Goal: Task Accomplishment & Management: Use online tool/utility

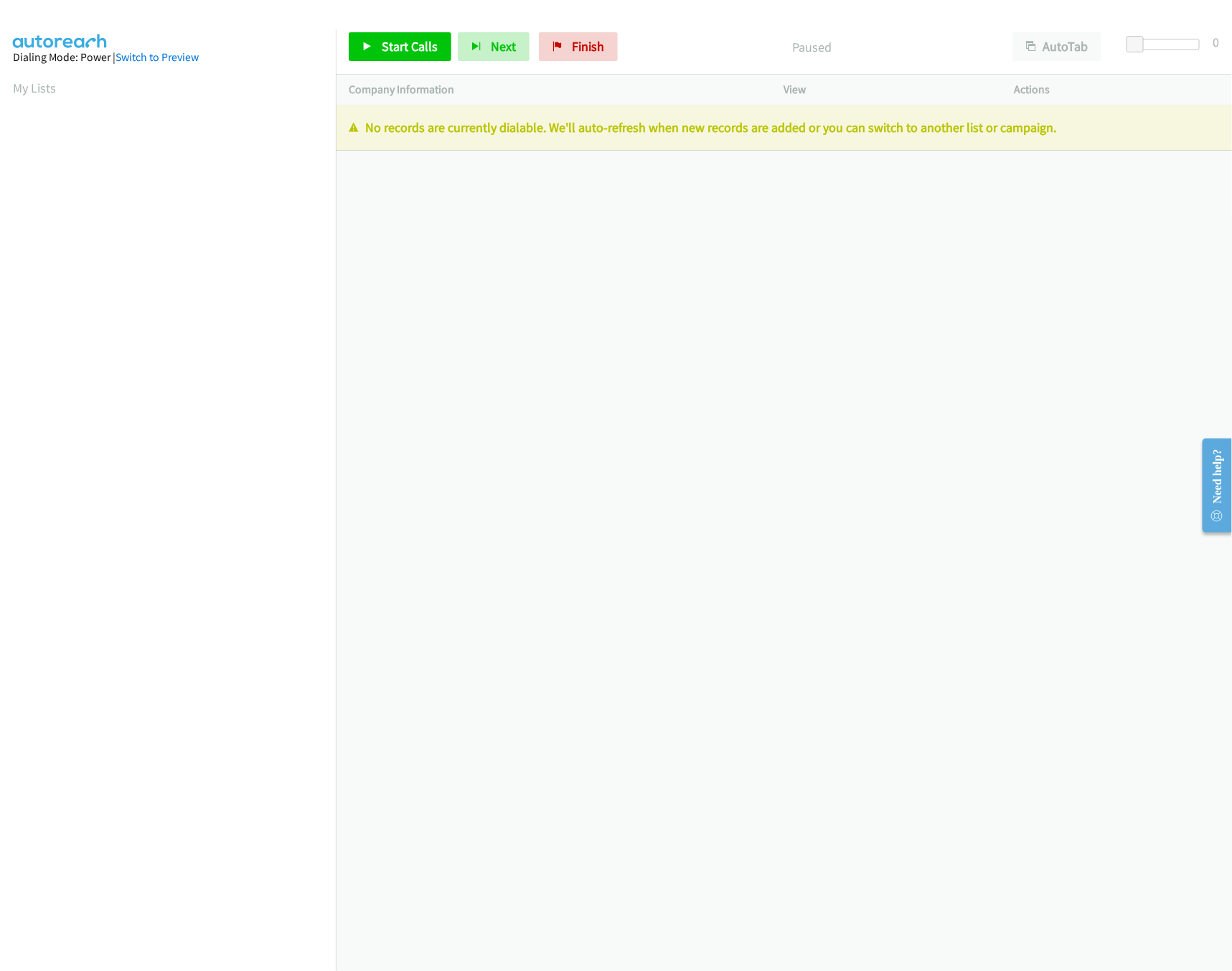
click at [575, 31] on div "Start Calls Pause Next Finish Paused AutoTab AutoTab 0" at bounding box center [784, 47] width 896 height 55
click at [568, 54] on link "Finish" at bounding box center [578, 47] width 79 height 29
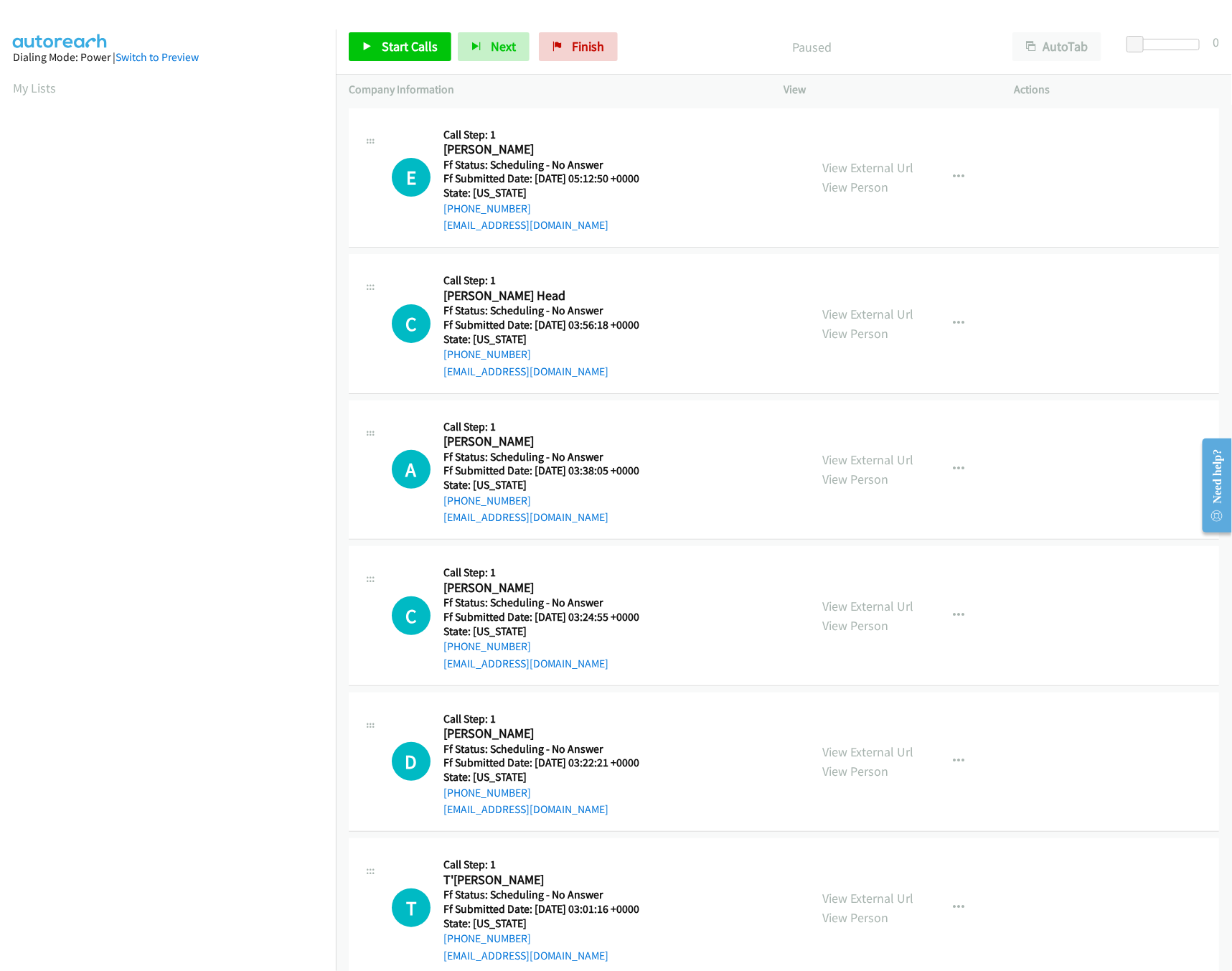
click at [308, 870] on nav "Dialing Mode: Power | Switch to Preview My Lists" at bounding box center [168, 515] width 336 height 971
click at [418, 24] on div "Start Calls Pause Next Finish Paused AutoTab AutoTab 0" at bounding box center [784, 47] width 896 height 55
click at [418, 33] on link "Start Calls" at bounding box center [399, 47] width 103 height 29
click at [876, 170] on link "View External Url" at bounding box center [868, 167] width 91 height 16
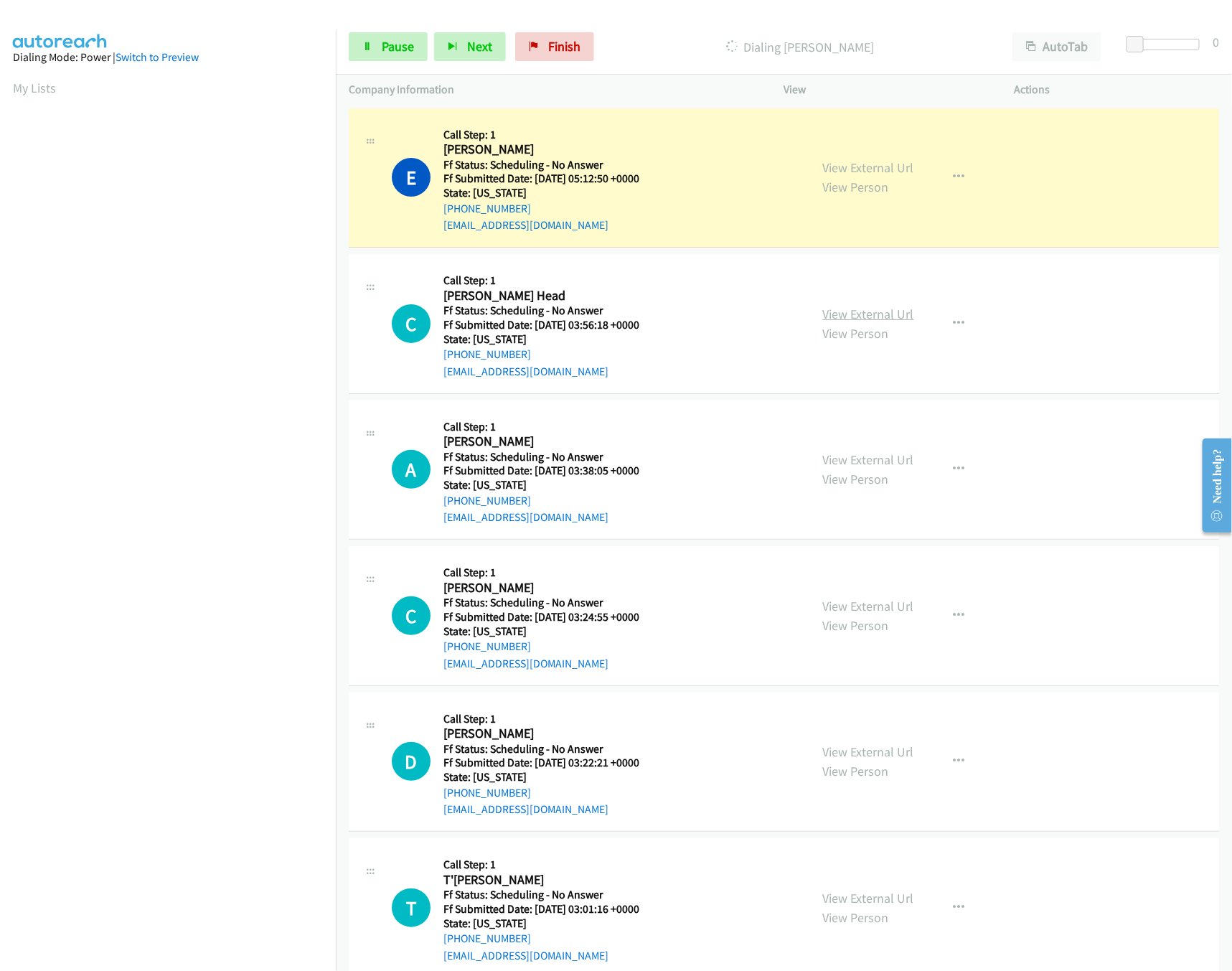
click at [839, 314] on link "View External Url" at bounding box center [868, 314] width 91 height 16
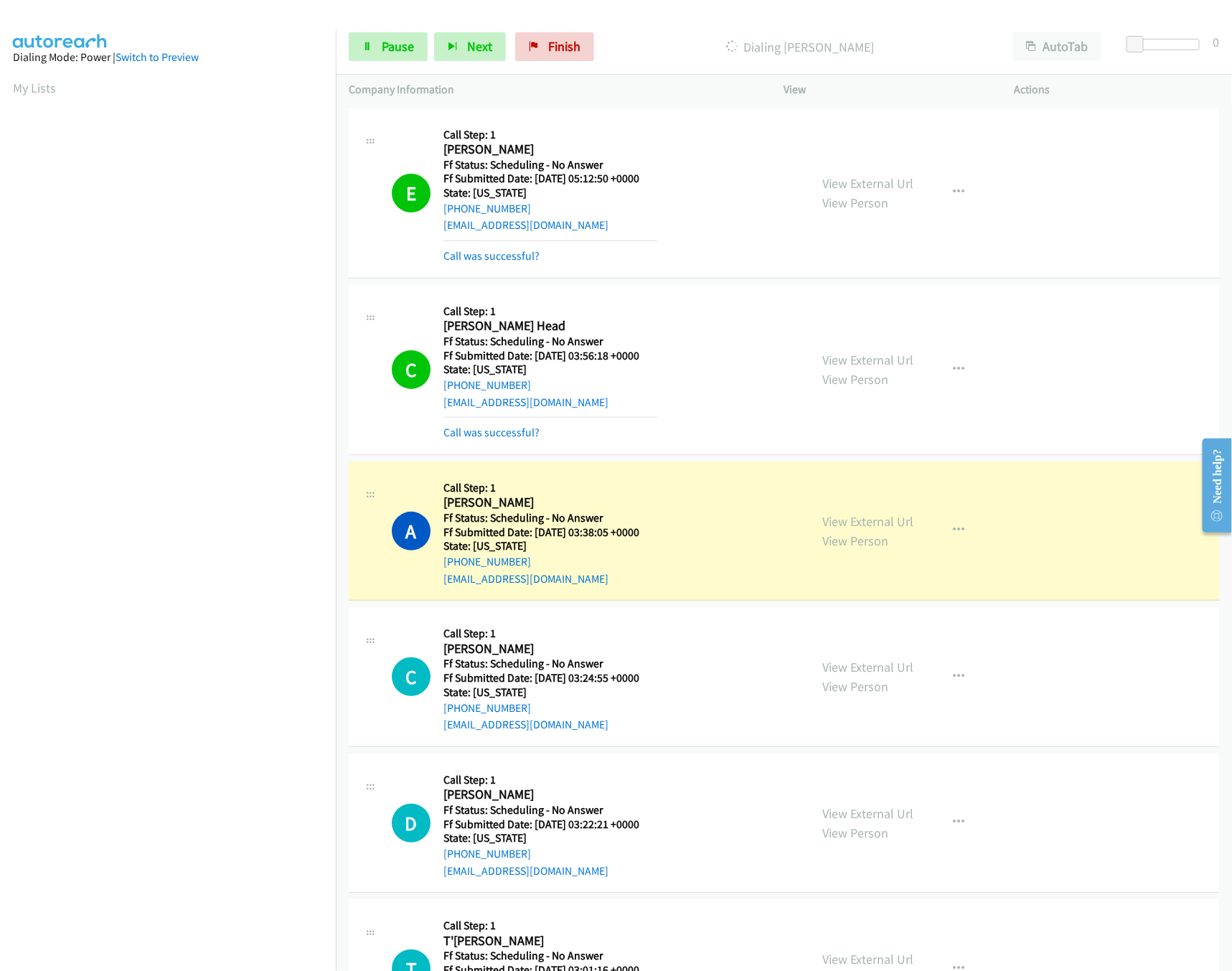
scroll to position [143, 0]
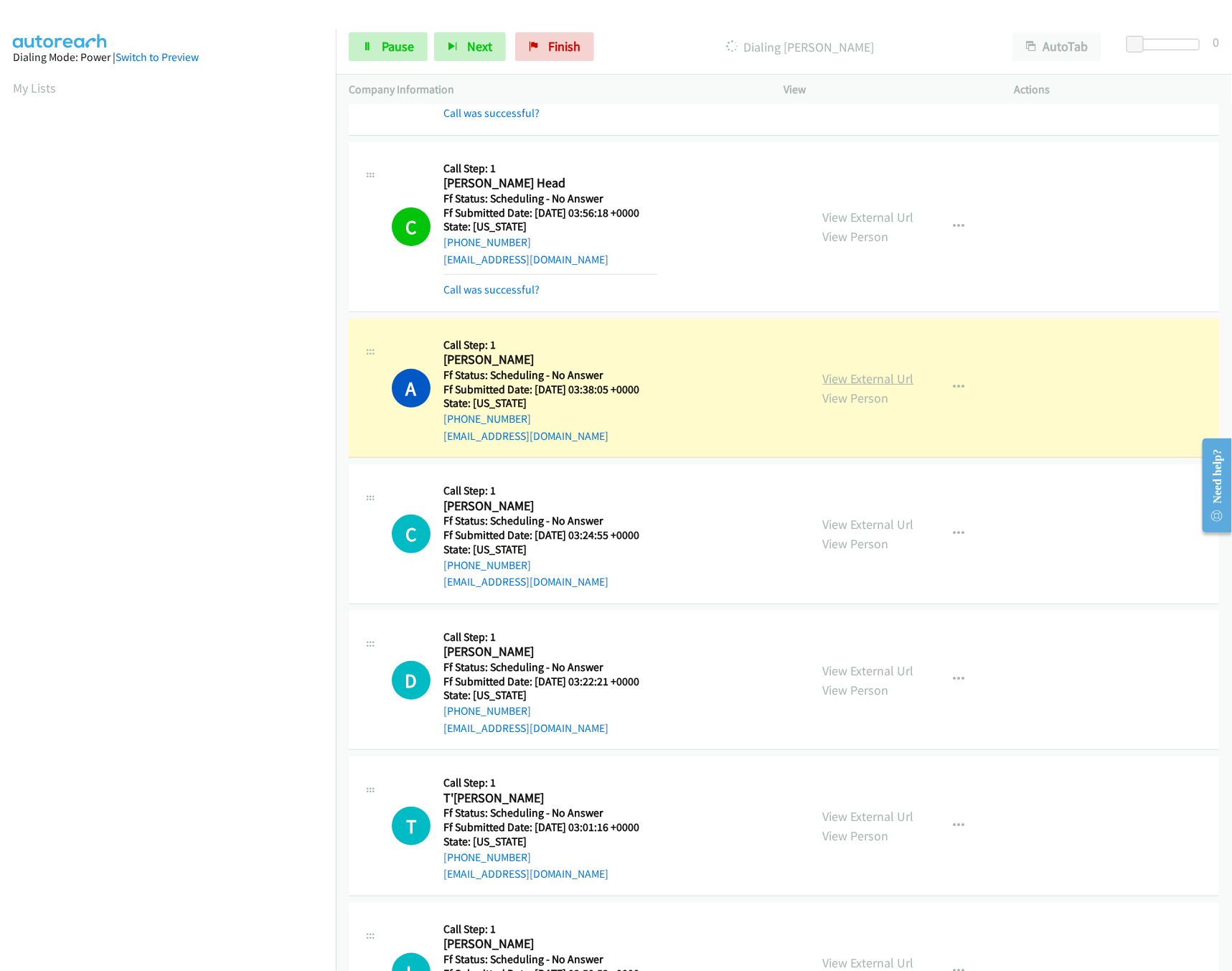
click at [857, 379] on link "View External Url" at bounding box center [868, 379] width 91 height 16
click at [856, 525] on link "View External Url" at bounding box center [868, 524] width 91 height 16
click at [412, 44] on span "Pause" at bounding box center [398, 46] width 33 height 16
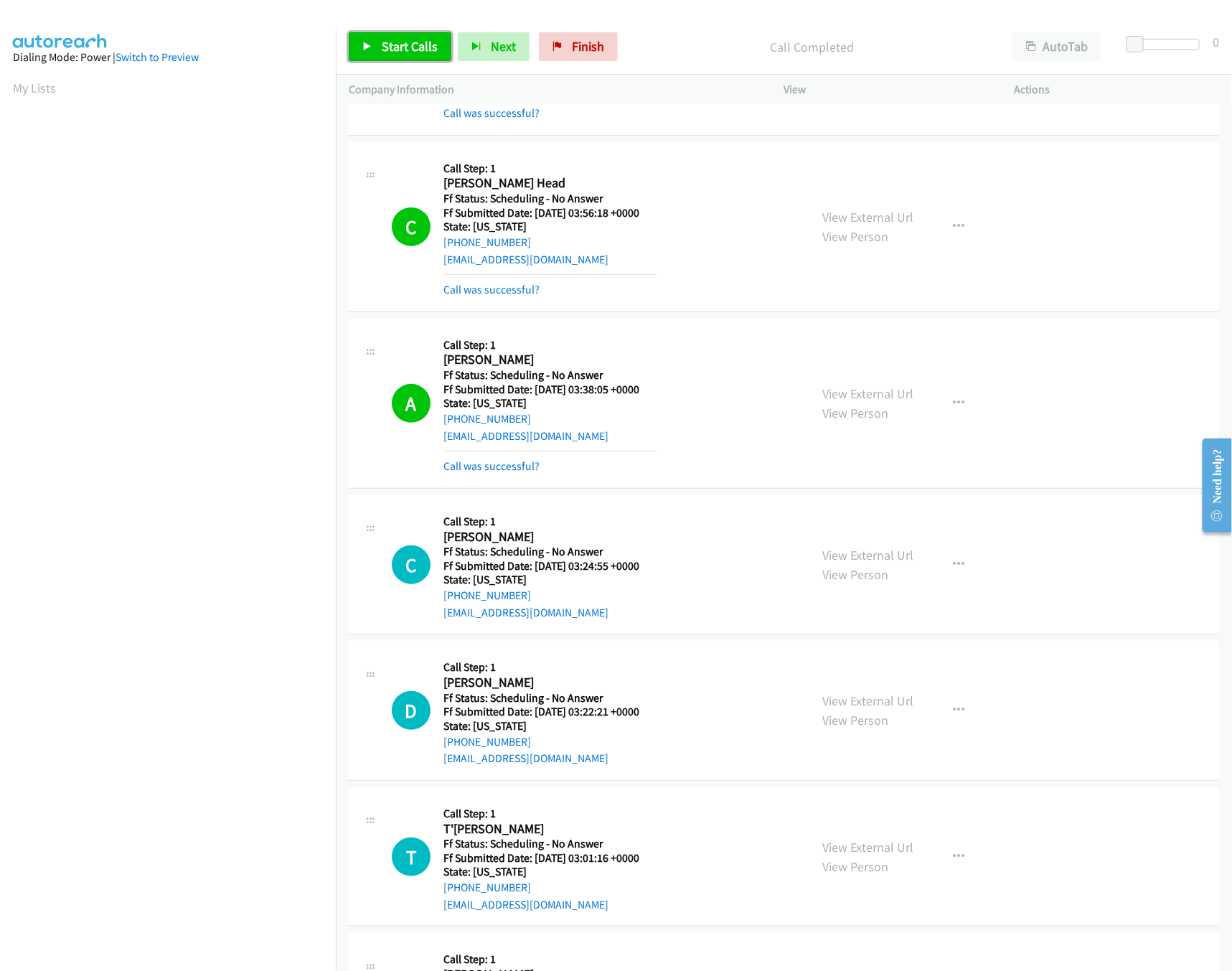
click at [390, 43] on span "Start Calls" at bounding box center [410, 46] width 56 height 16
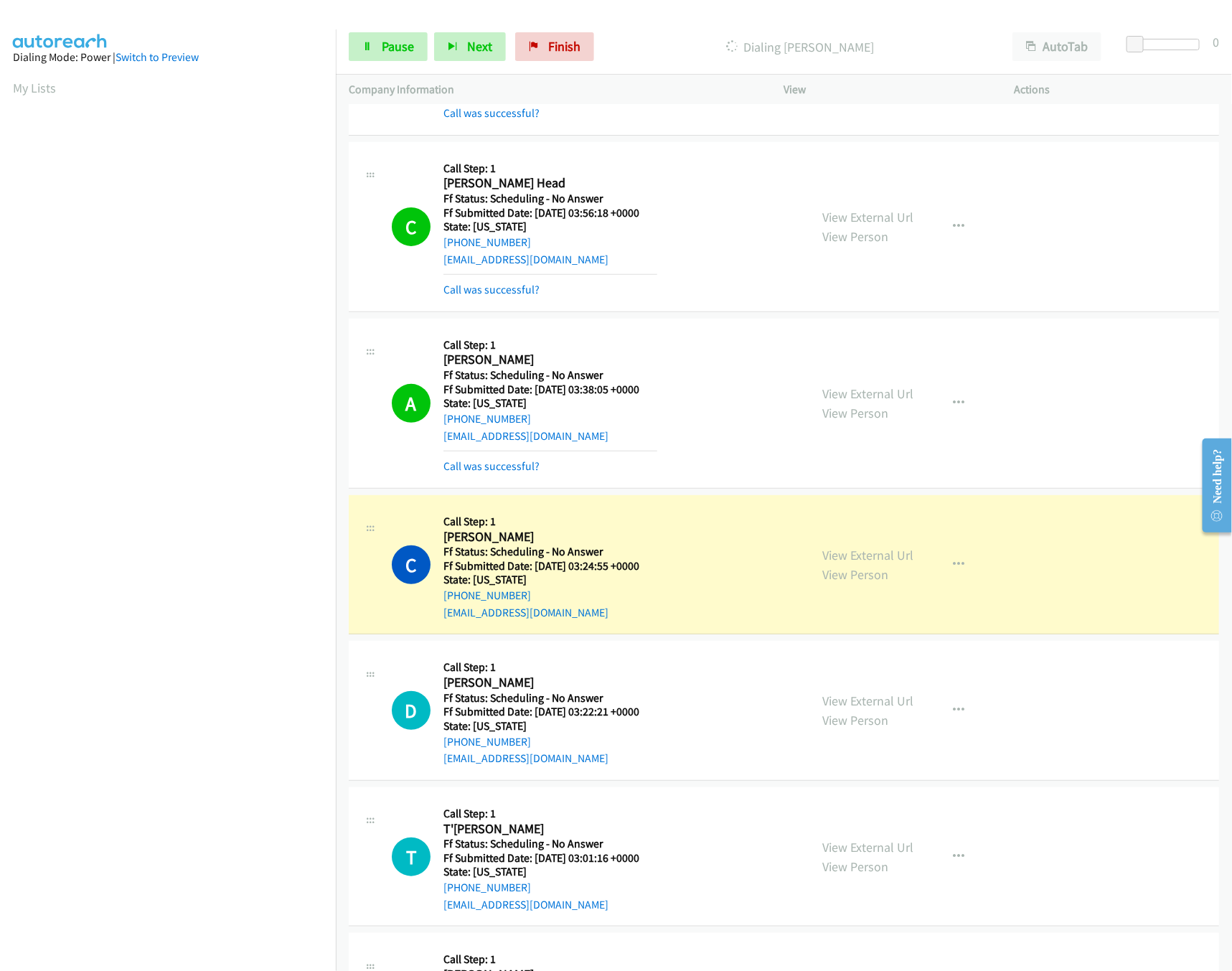
click at [823, 564] on div "View External Url View Person" at bounding box center [868, 564] width 91 height 38
click at [853, 707] on link "View External Url" at bounding box center [868, 700] width 91 height 16
click at [502, 463] on link "Call was successful?" at bounding box center [492, 466] width 96 height 13
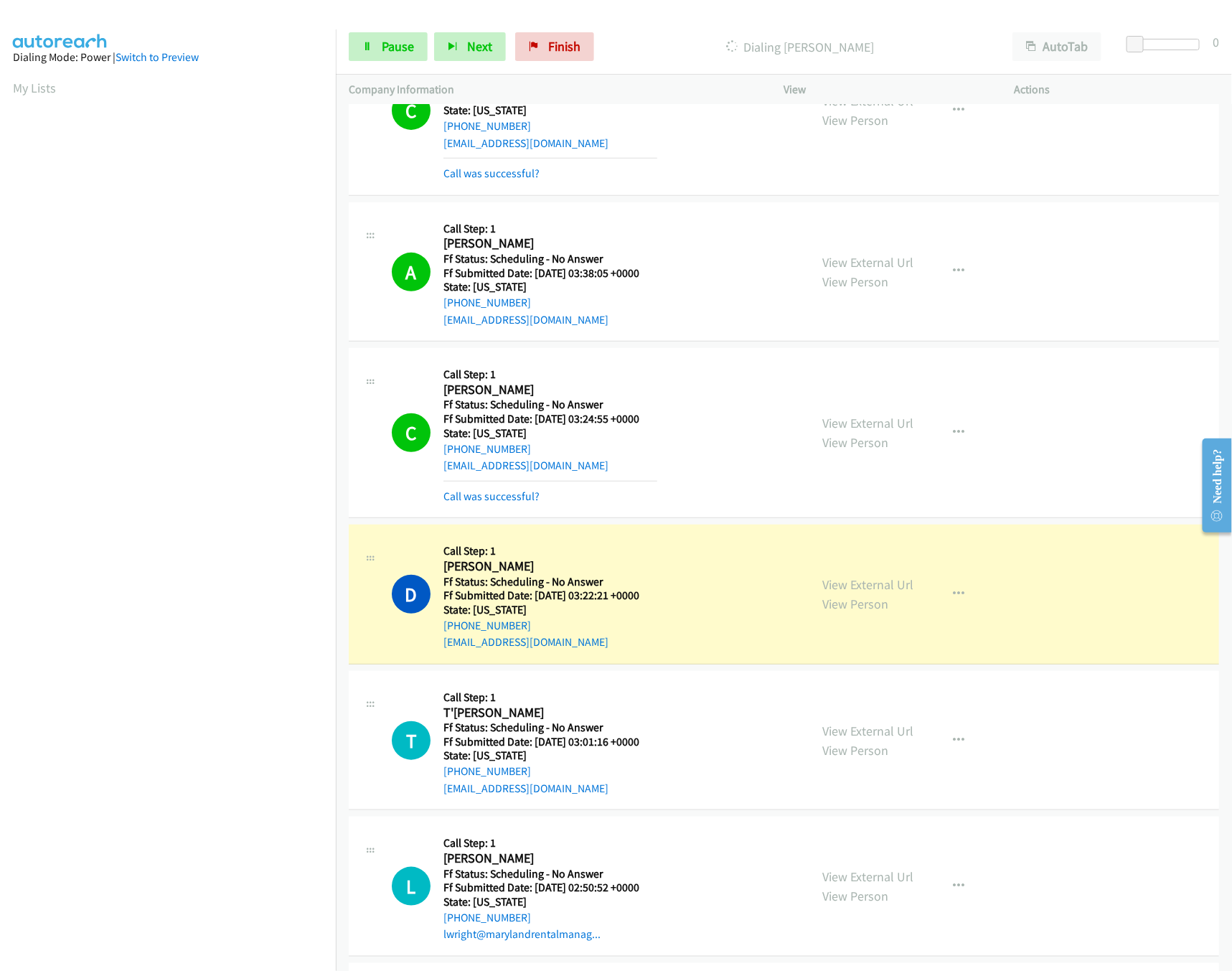
scroll to position [430, 0]
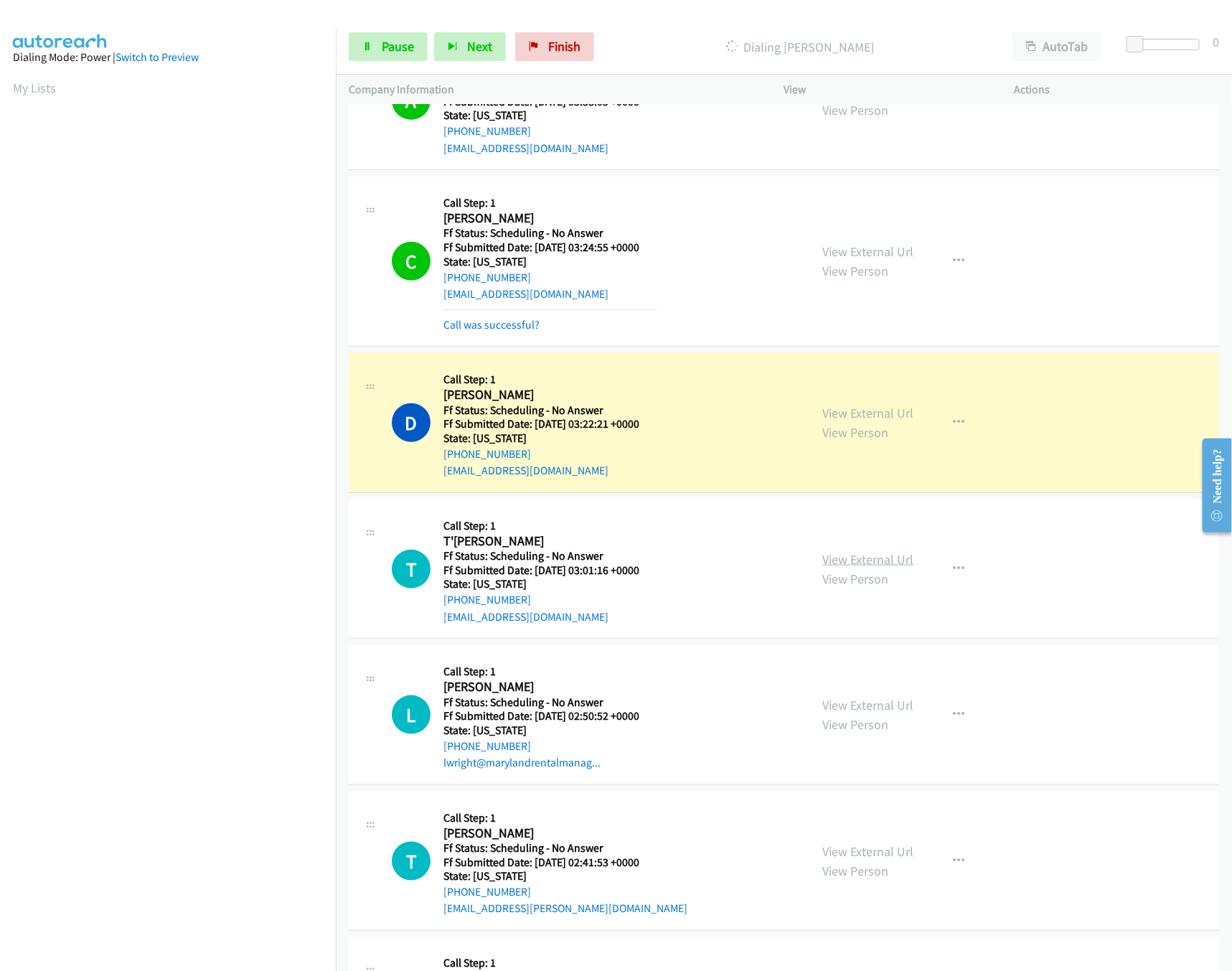
click at [854, 566] on link "View External Url" at bounding box center [868, 559] width 91 height 16
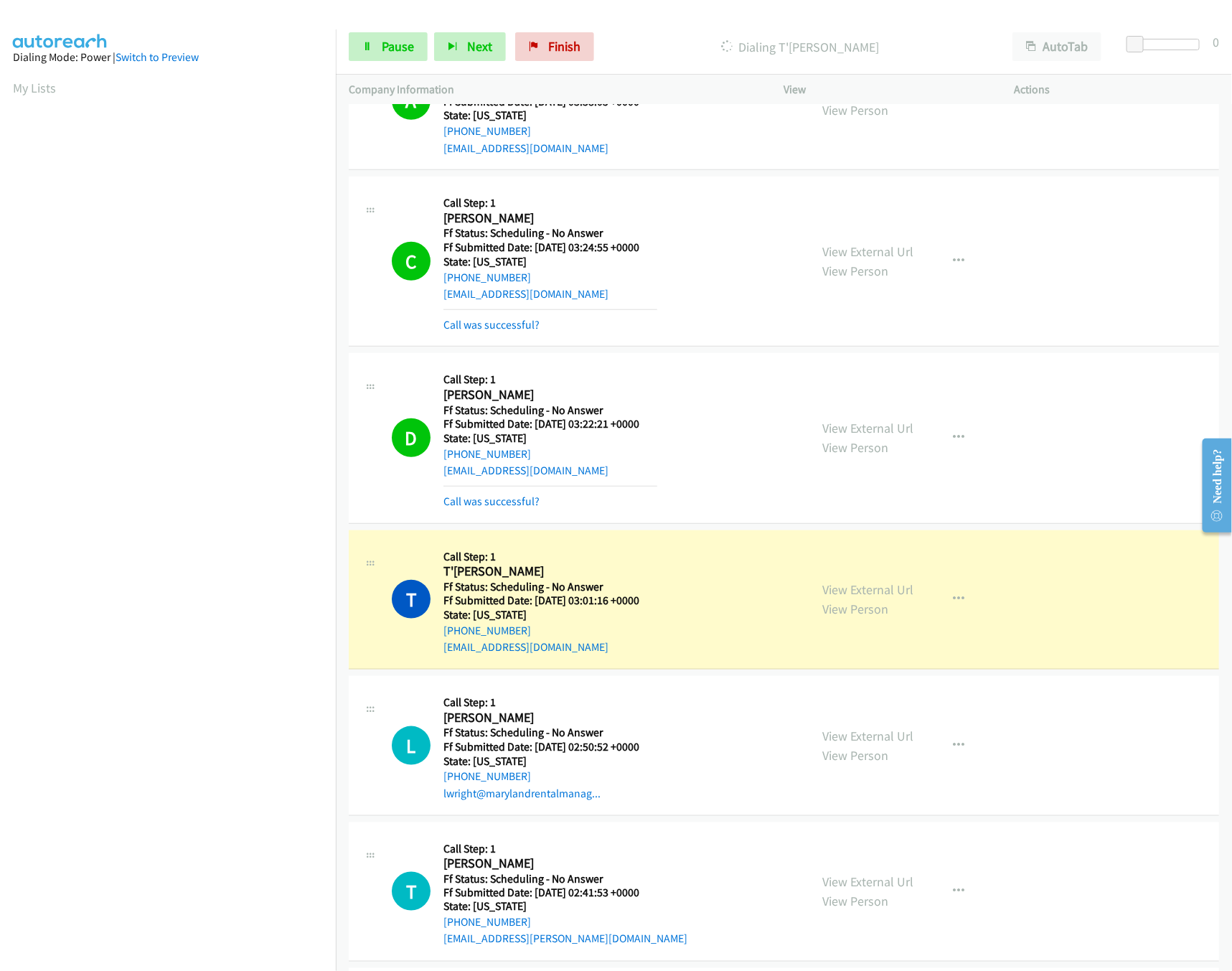
scroll to position [717, 0]
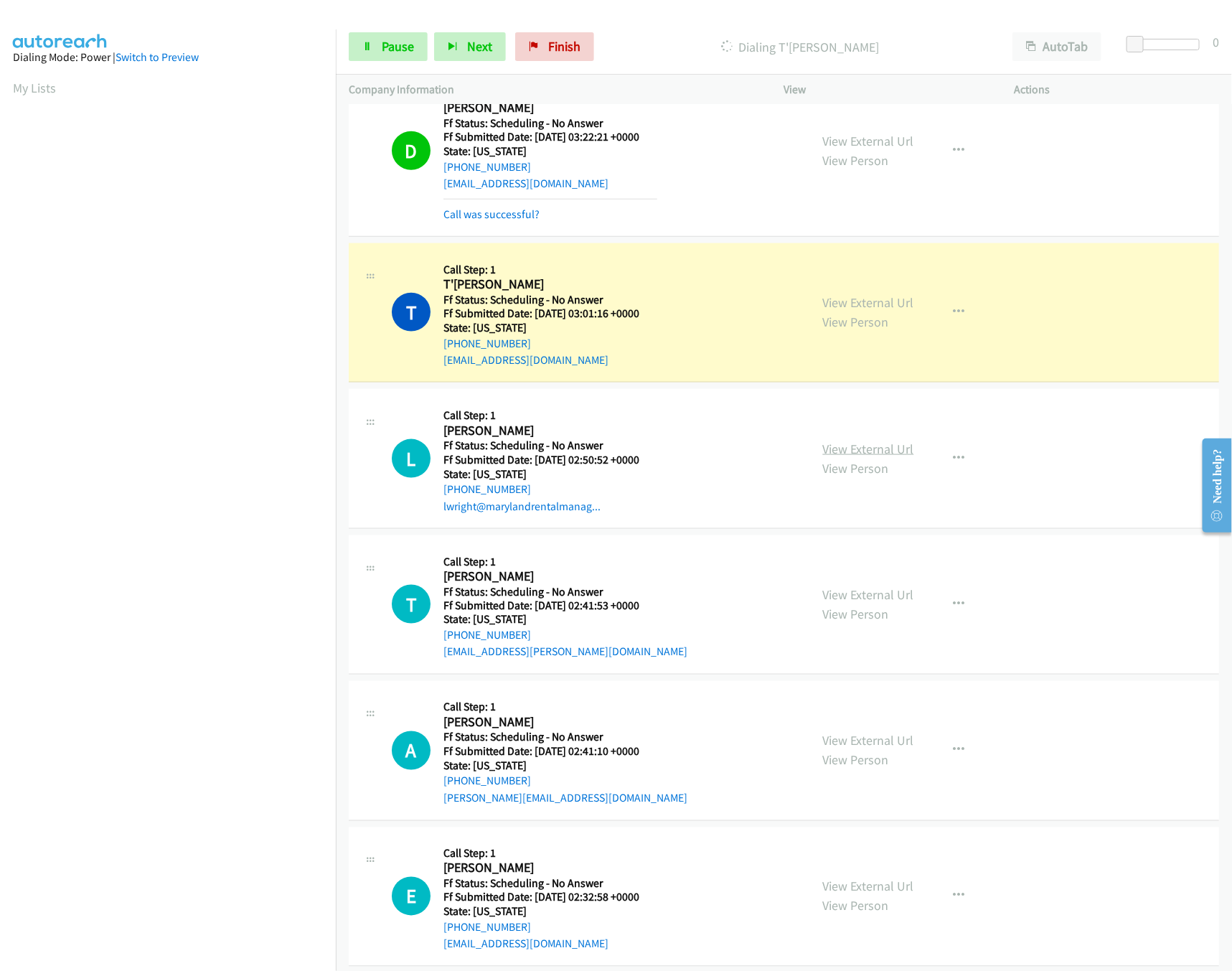
click at [839, 446] on link "View External Url" at bounding box center [868, 449] width 91 height 16
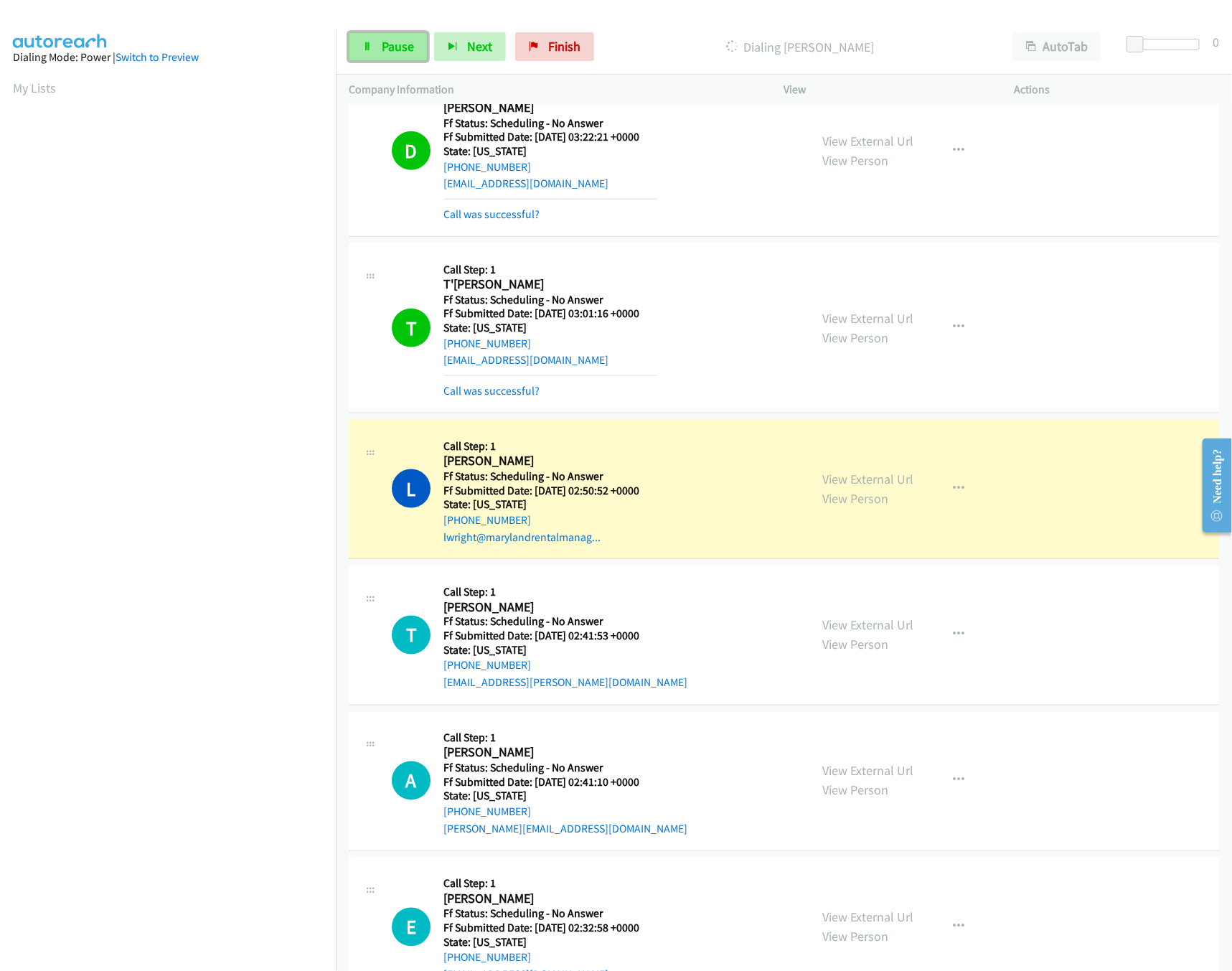
click at [402, 35] on link "Pause" at bounding box center [387, 47] width 79 height 29
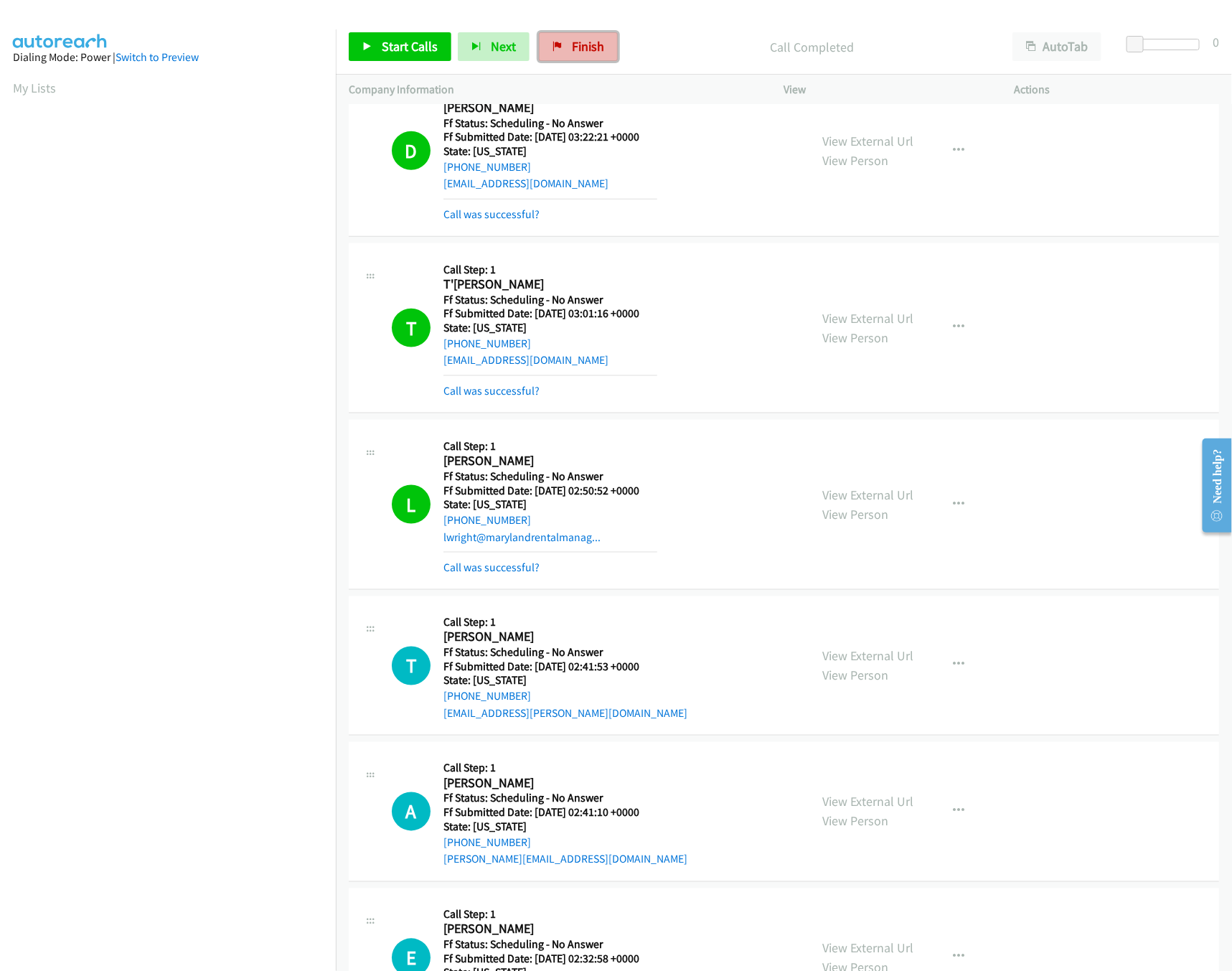
click at [601, 47] on link "Finish" at bounding box center [578, 47] width 79 height 29
